Goal: Book appointment/travel/reservation

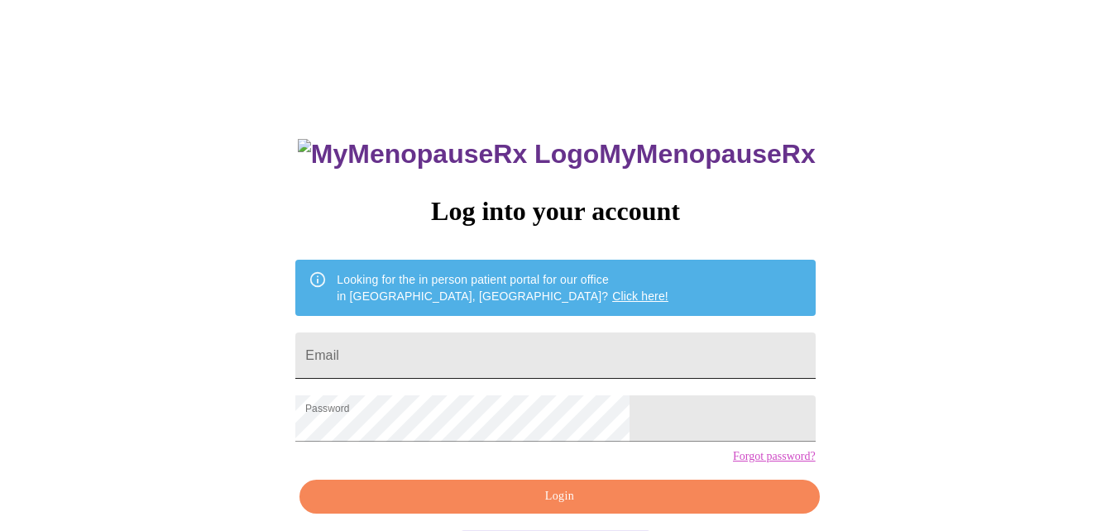
click at [436, 355] on input "Email" at bounding box center [554, 355] width 519 height 46
type input "annajoymk@hotmail.com"
click at [315, 454] on div "MyMenopauseRx Log into your account Looking for the in person patient portal fo…" at bounding box center [555, 325] width 1097 height 637
click at [492, 507] on span "Login" at bounding box center [558, 496] width 481 height 21
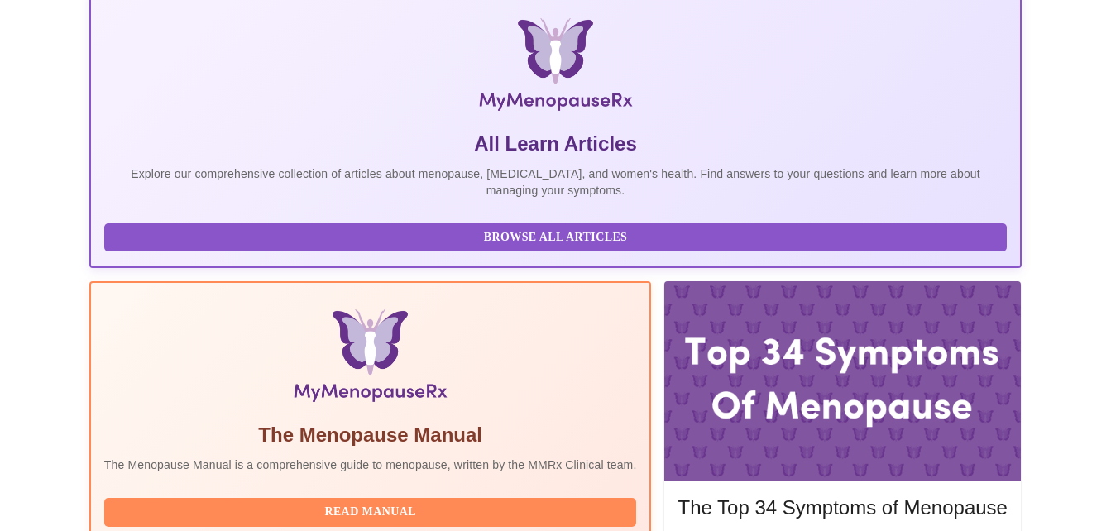
scroll to position [375, 0]
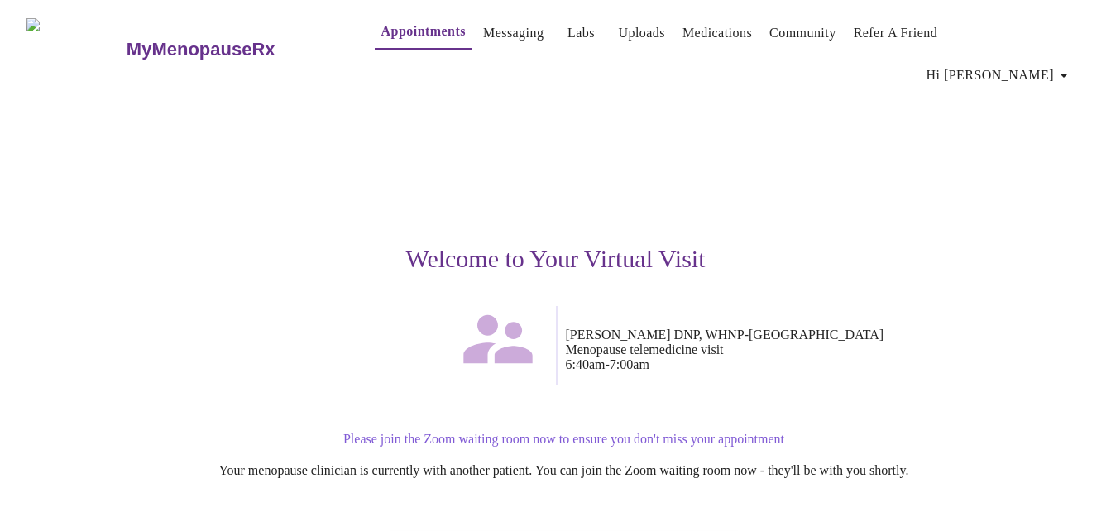
click at [370, 432] on p "Please join the Zoom waiting room now to ensure you don't miss your appointment" at bounding box center [564, 439] width 1002 height 15
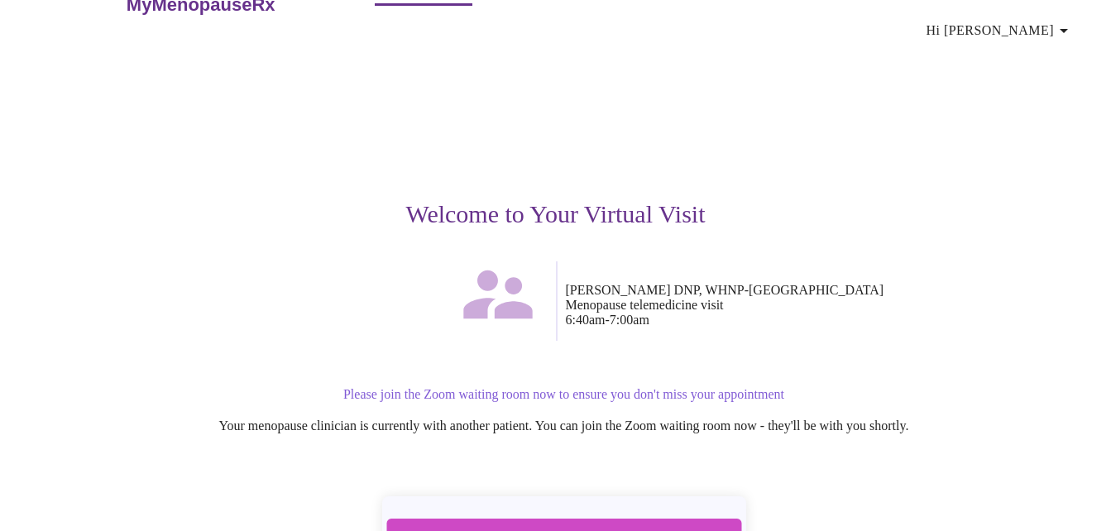
scroll to position [95, 0]
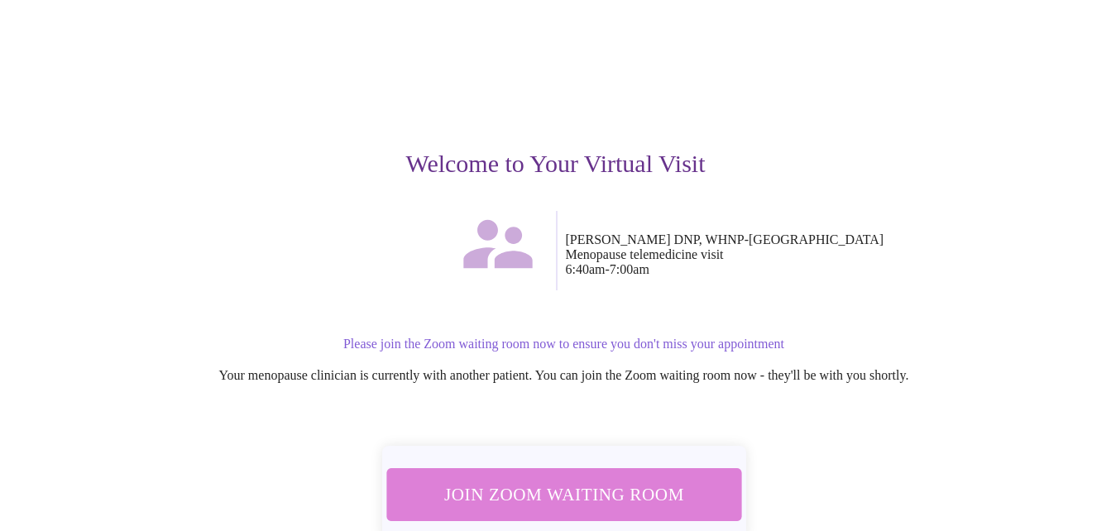
click at [583, 479] on span "Join Zoom Waiting Room" at bounding box center [563, 494] width 311 height 31
